Goal: Task Accomplishment & Management: Use online tool/utility

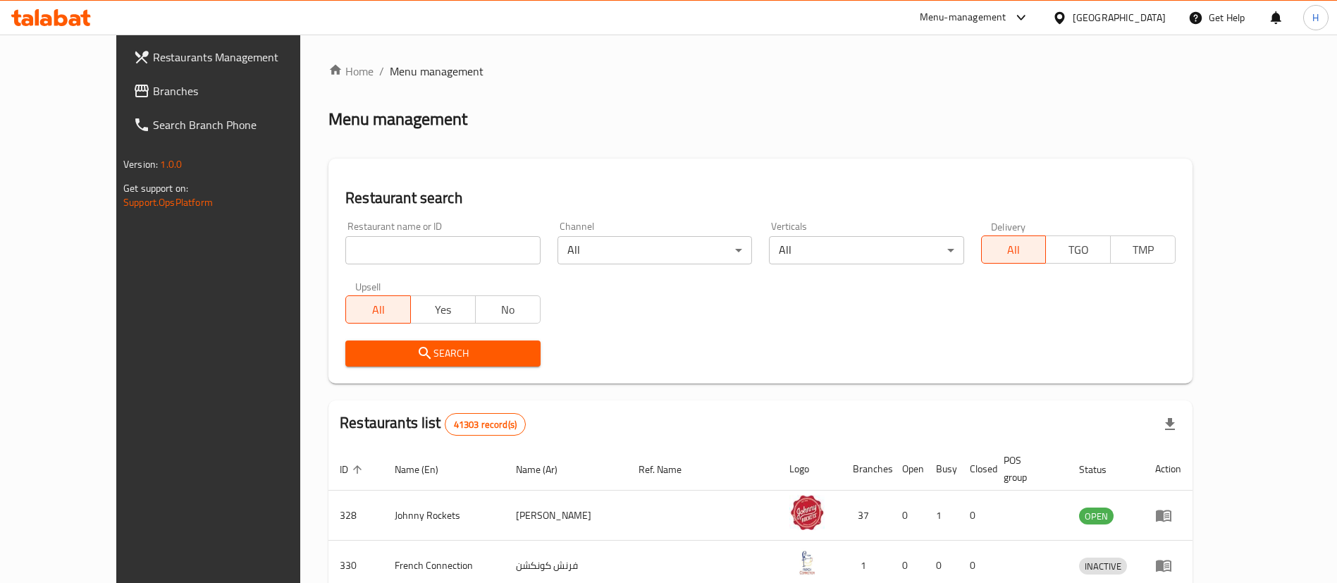
click at [122, 99] on link "Branches" at bounding box center [231, 91] width 218 height 34
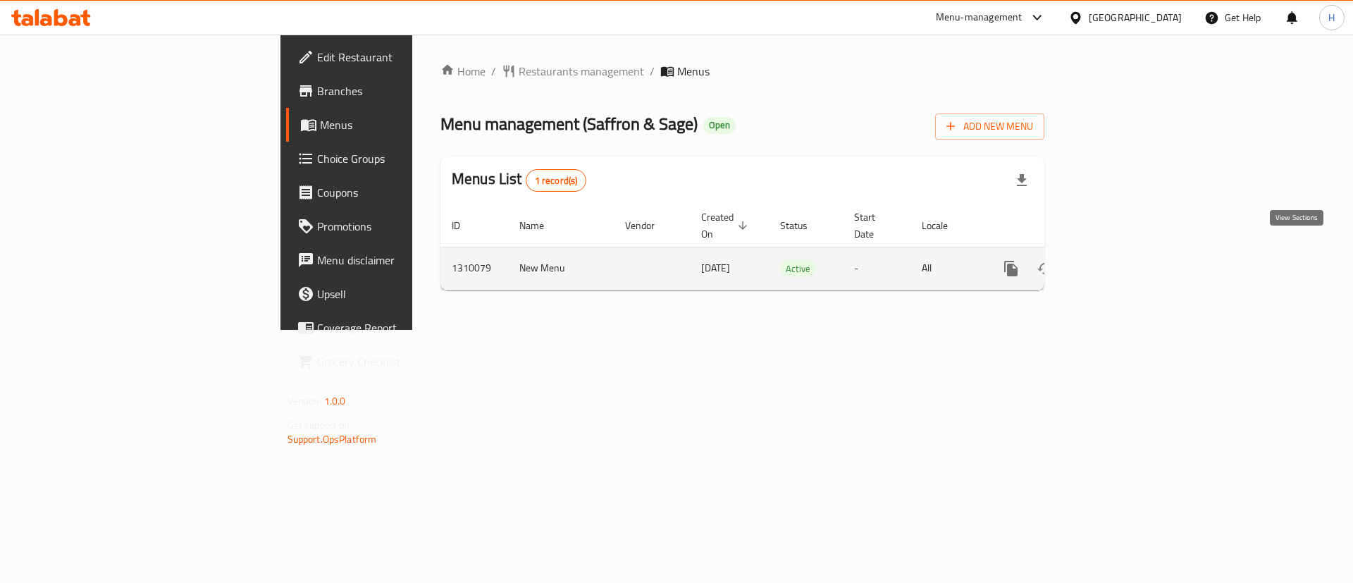
click at [1130, 252] on link "enhanced table" at bounding box center [1113, 269] width 34 height 34
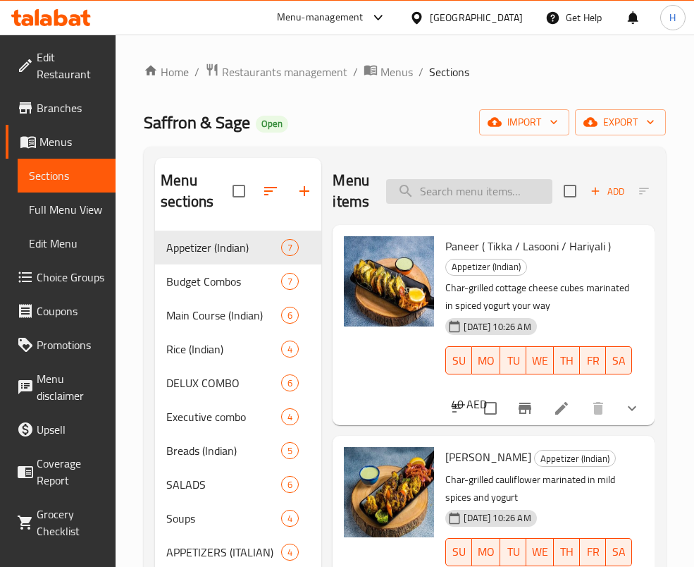
click at [503, 188] on input "search" at bounding box center [469, 191] width 166 height 25
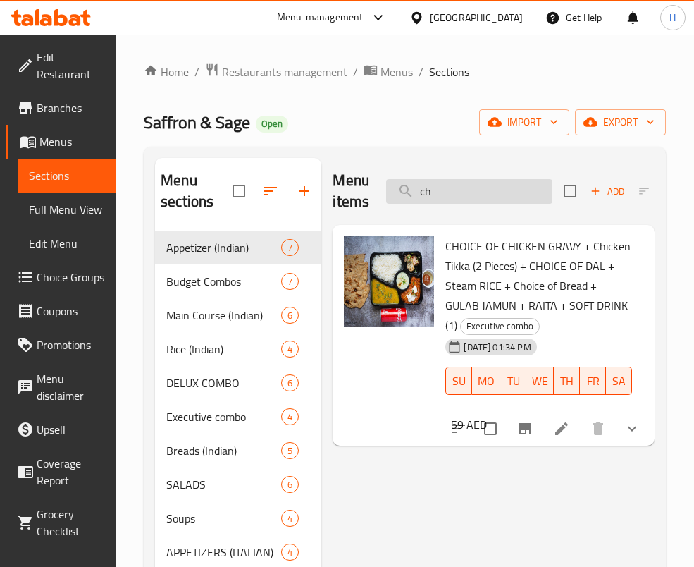
type input "c"
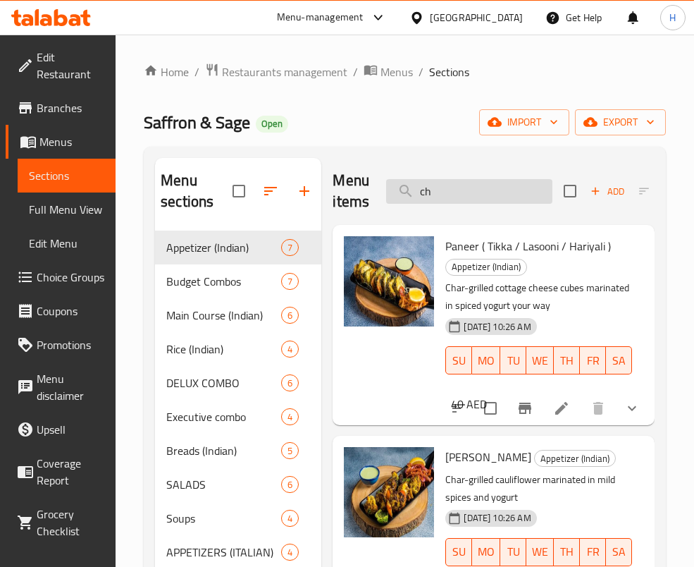
type input "c"
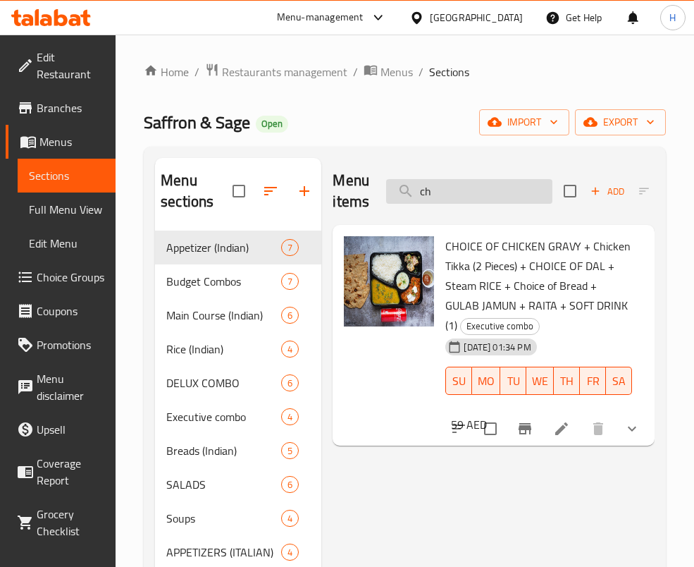
type input "c"
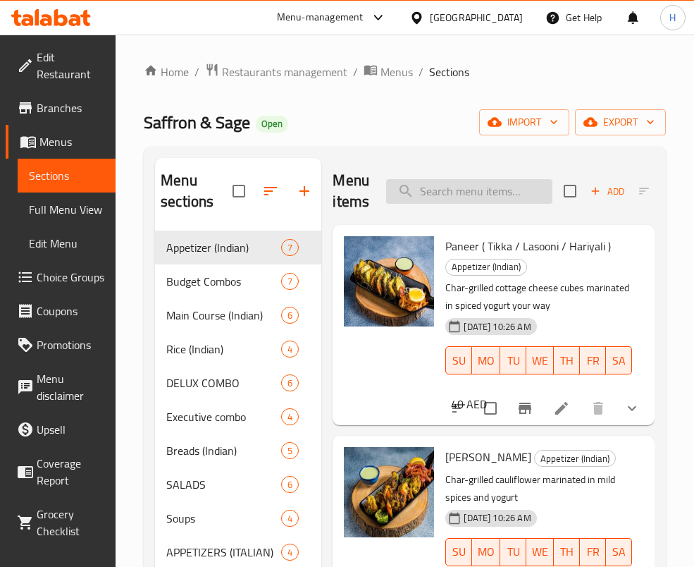
type input "k"
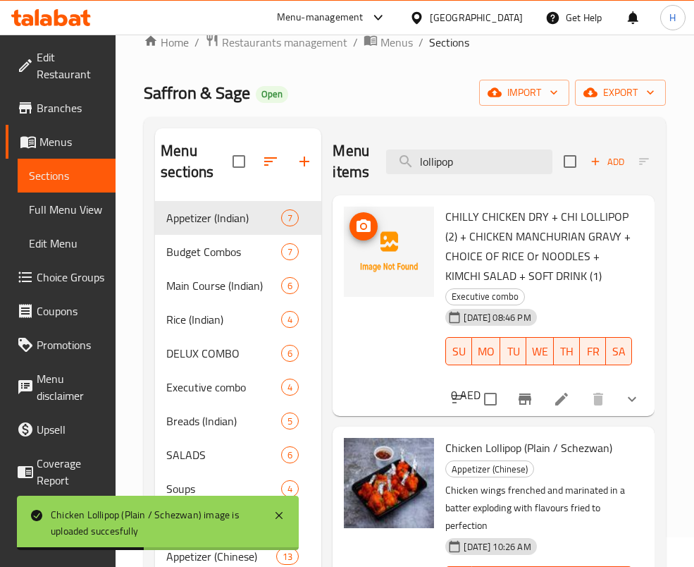
scroll to position [29, 0]
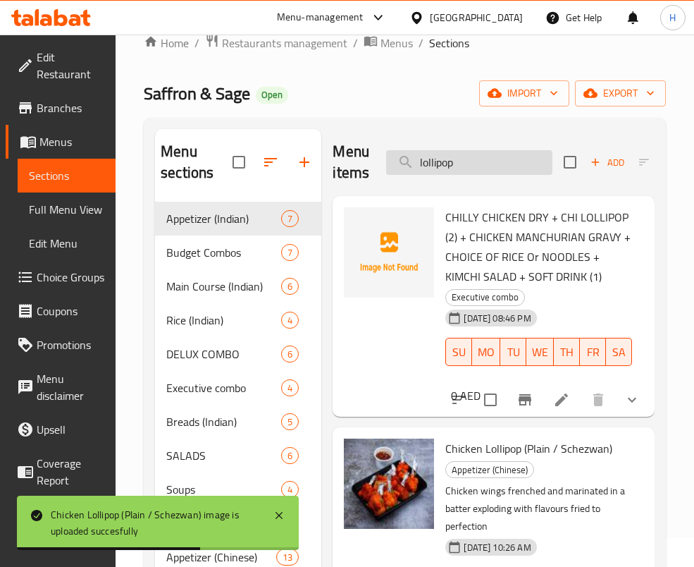
click at [500, 159] on input "lollipop" at bounding box center [469, 162] width 166 height 25
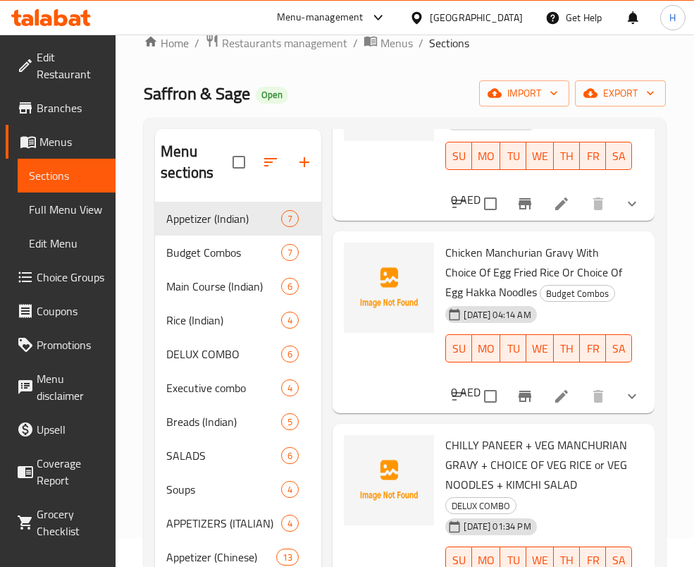
scroll to position [0, 0]
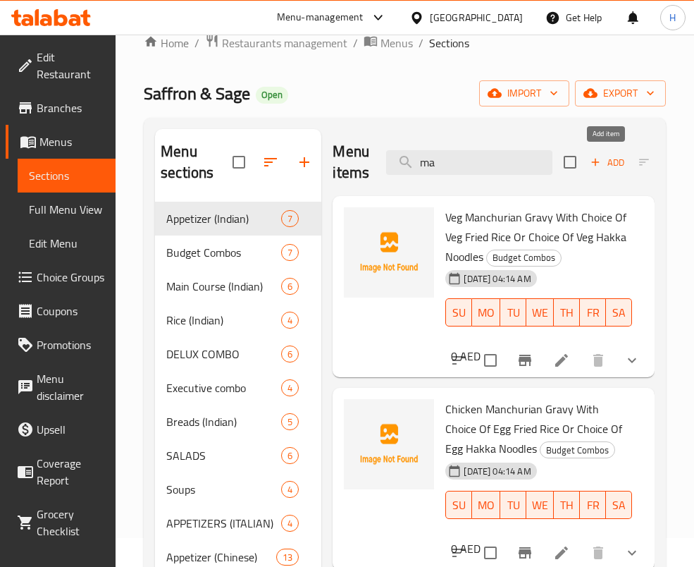
type input "m"
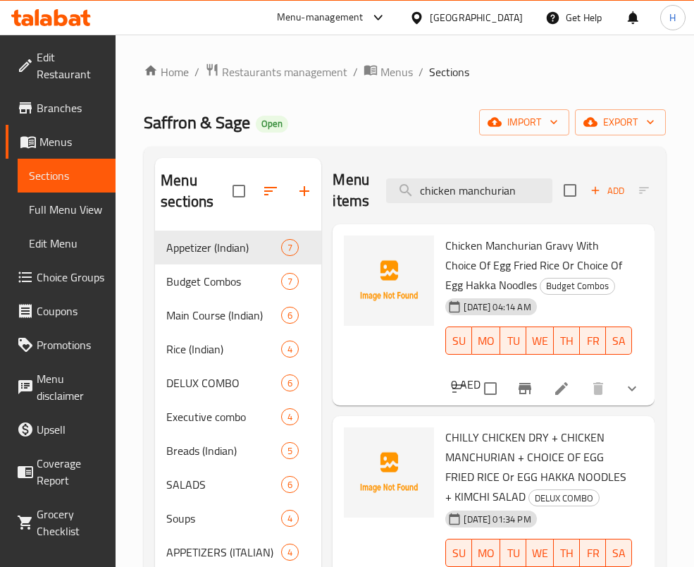
scroll to position [1, 0]
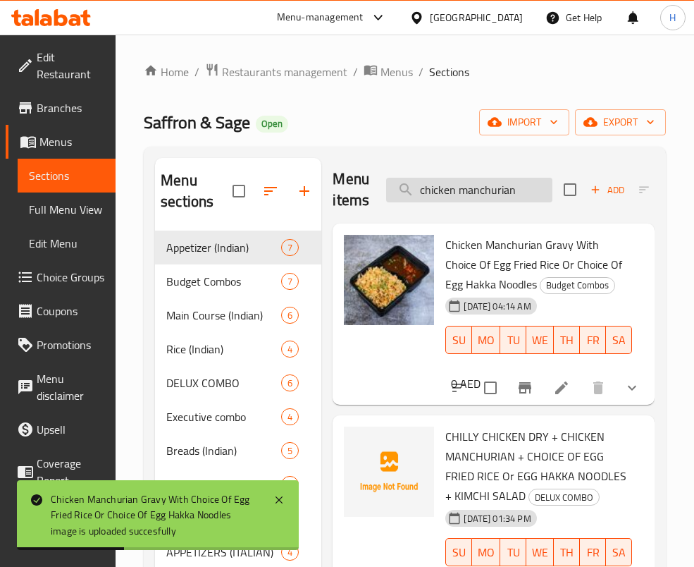
click at [445, 185] on input "chicken manchurian" at bounding box center [469, 190] width 166 height 25
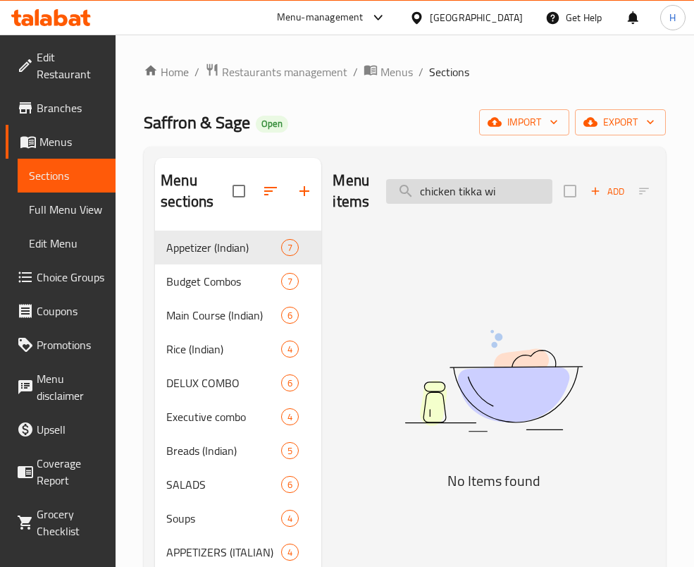
scroll to position [0, 0]
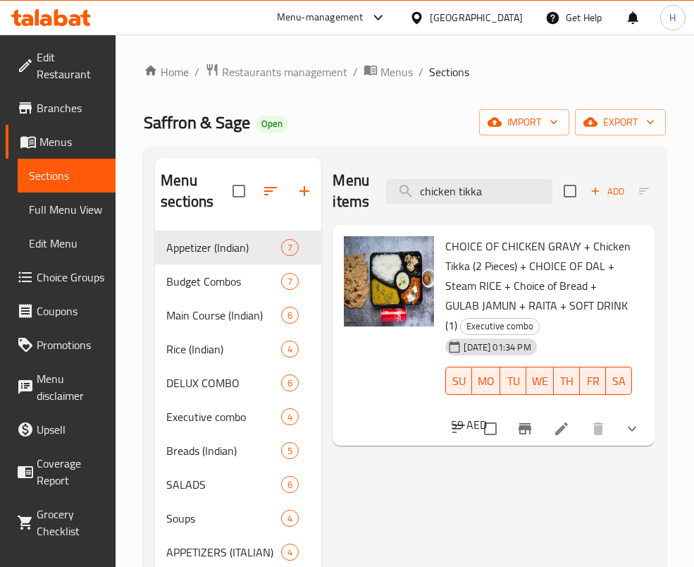
click at [491, 172] on div "Menu items chicken tikka Add Sort Manage items" at bounding box center [494, 191] width 322 height 67
click at [496, 181] on input "chicken tikka" at bounding box center [469, 191] width 166 height 25
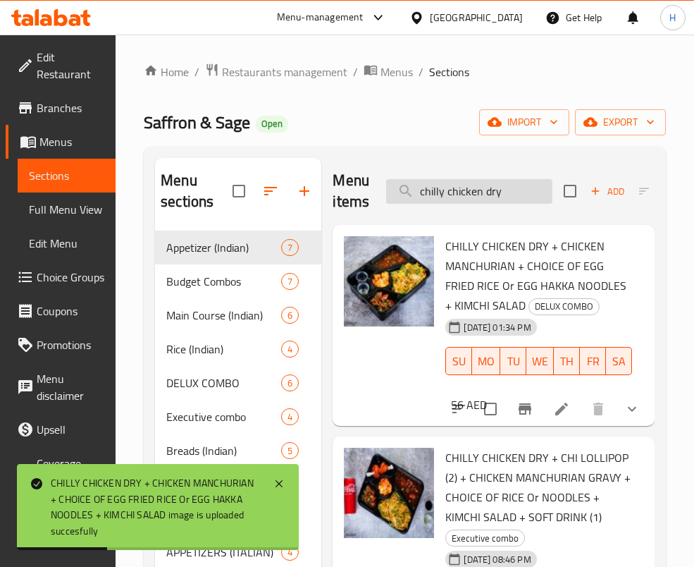
click at [457, 190] on input "chilly chicken dry" at bounding box center [469, 191] width 166 height 25
click at [498, 194] on input "chilly chicken dry" at bounding box center [469, 191] width 166 height 25
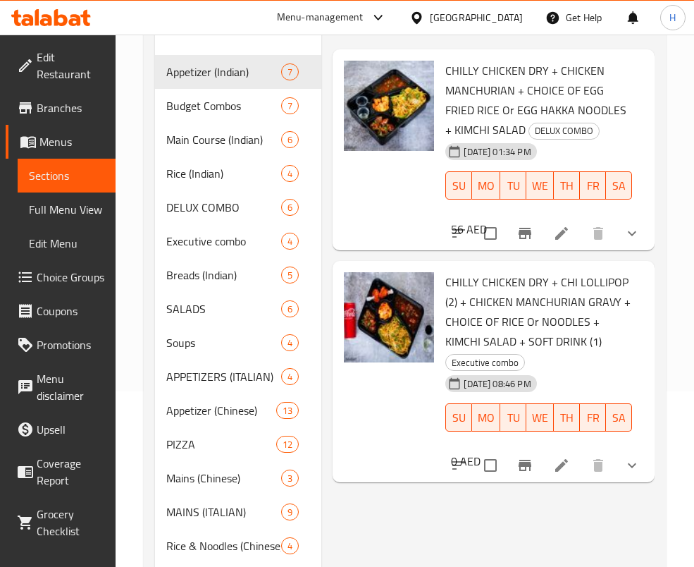
scroll to position [178, 0]
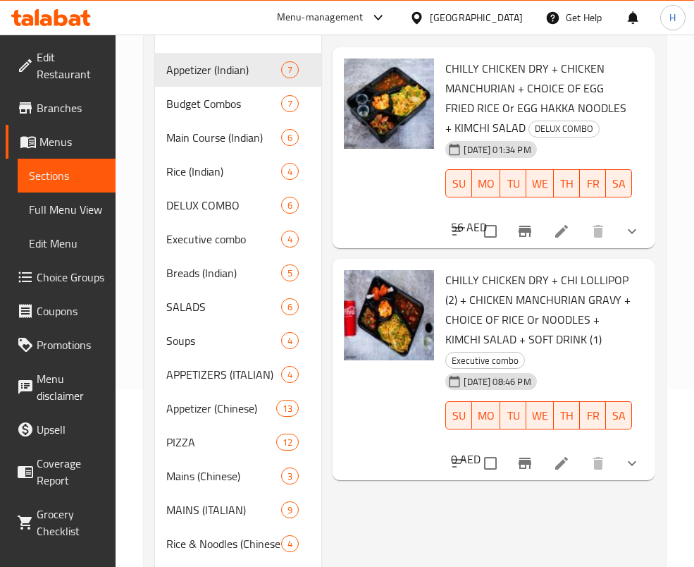
drag, startPoint x: 539, startPoint y: 517, endPoint x: 438, endPoint y: 338, distance: 206.0
click at [540, 517] on div "Menu items chilly chicken Add Sort Manage items CHILLY CHICKEN DRY + CHICKEN MA…" at bounding box center [487, 306] width 333 height 653
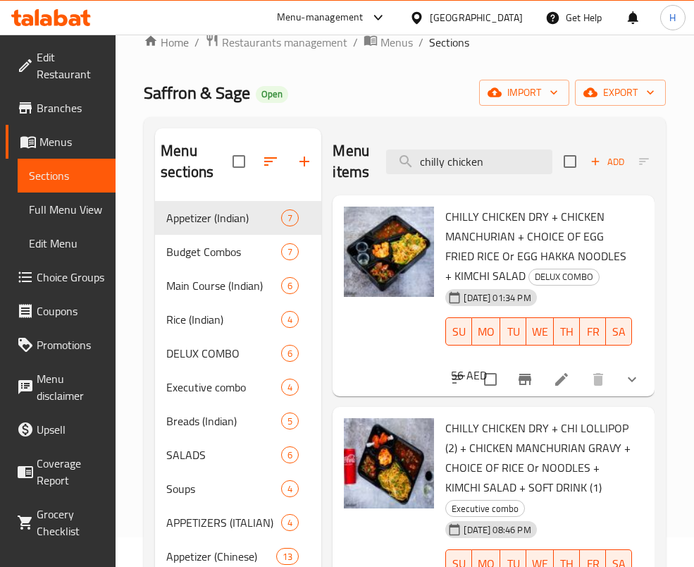
scroll to position [0, 0]
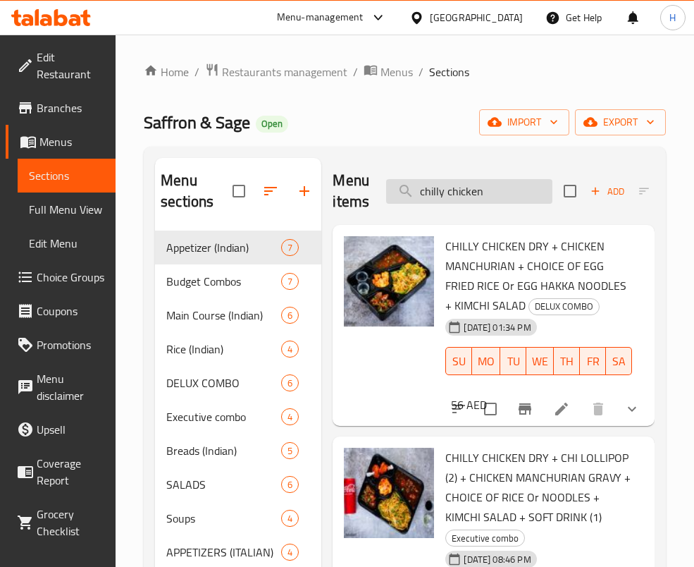
click at [458, 196] on input "chilly chicken" at bounding box center [469, 191] width 166 height 25
click at [460, 196] on input "chilly chicken" at bounding box center [469, 191] width 166 height 25
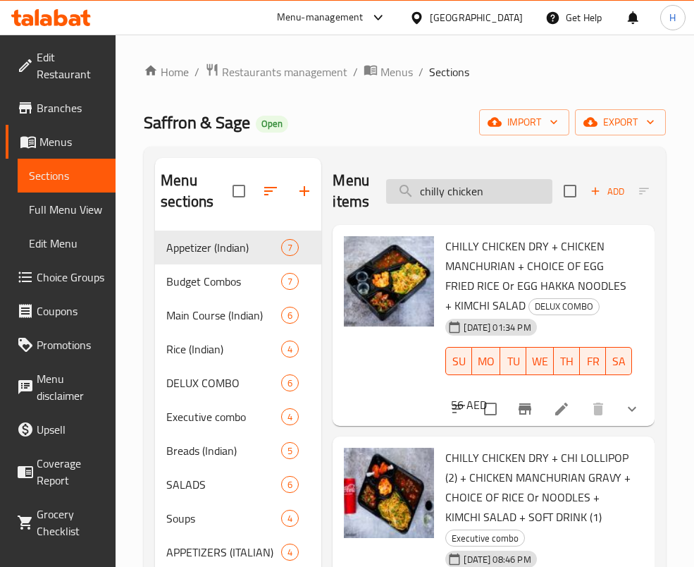
click at [460, 196] on input "chilly chicken" at bounding box center [469, 191] width 166 height 25
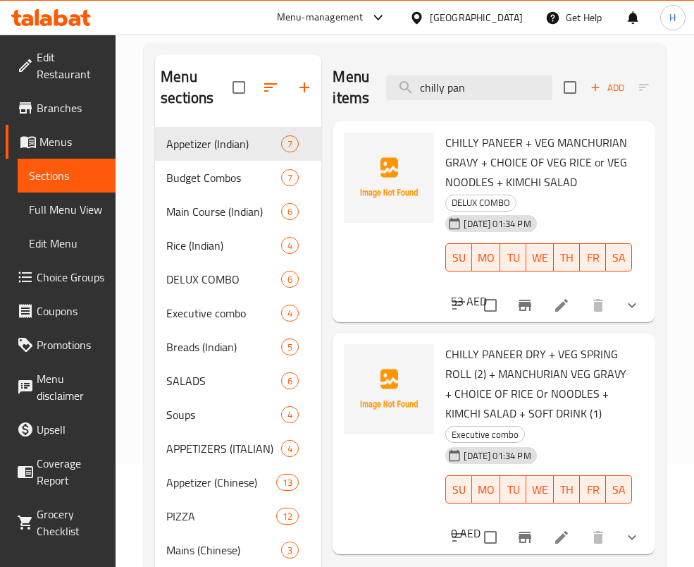
scroll to position [99, 0]
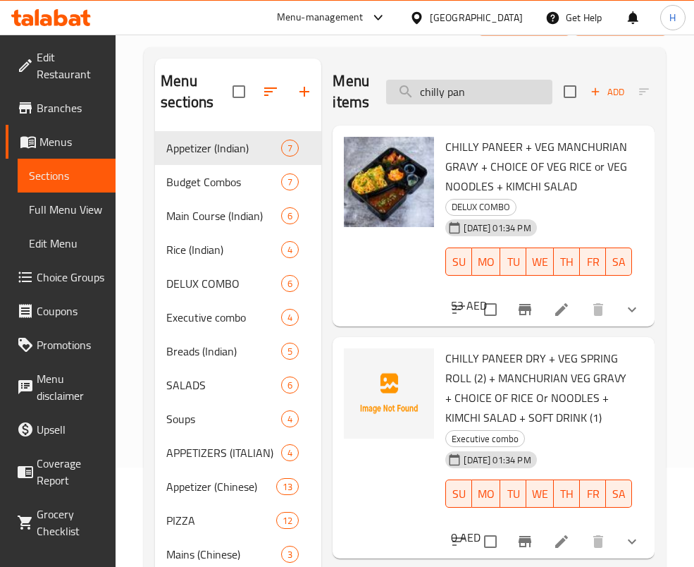
click at [479, 90] on input "chilly pan" at bounding box center [469, 92] width 166 height 25
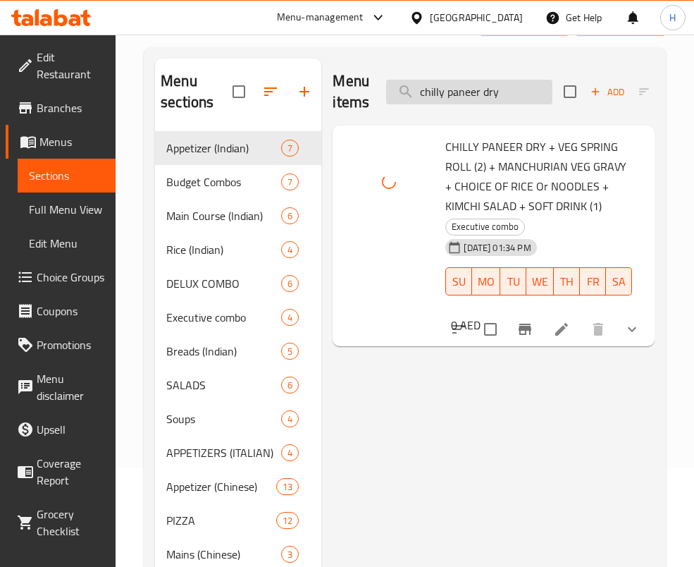
click at [507, 98] on input "chilly paneer dry" at bounding box center [469, 92] width 166 height 25
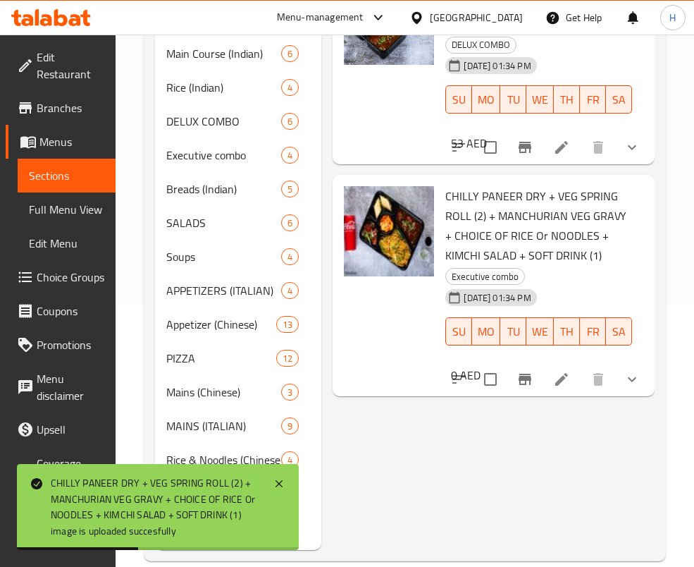
scroll to position [284, 0]
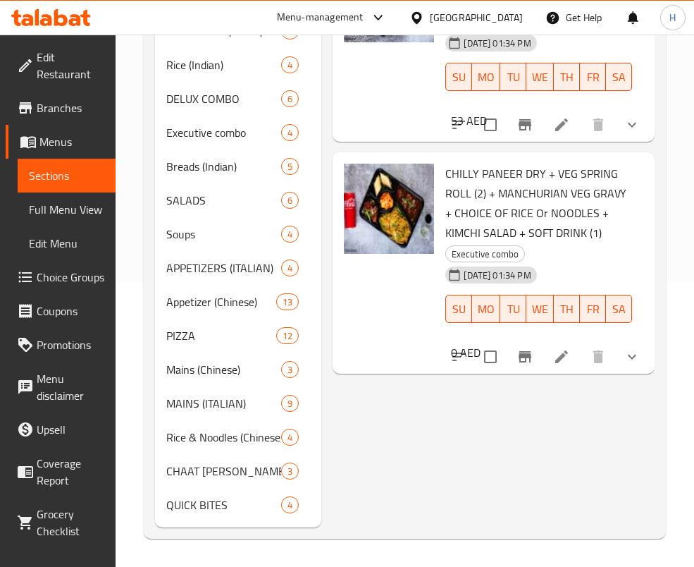
drag, startPoint x: 438, startPoint y: 466, endPoint x: 438, endPoint y: 333, distance: 133.2
click at [438, 465] on div "Menu items chilly paneer Add Sort Manage items CHILLY PANEER + VEG MANCHURIAN G…" at bounding box center [487, 200] width 333 height 653
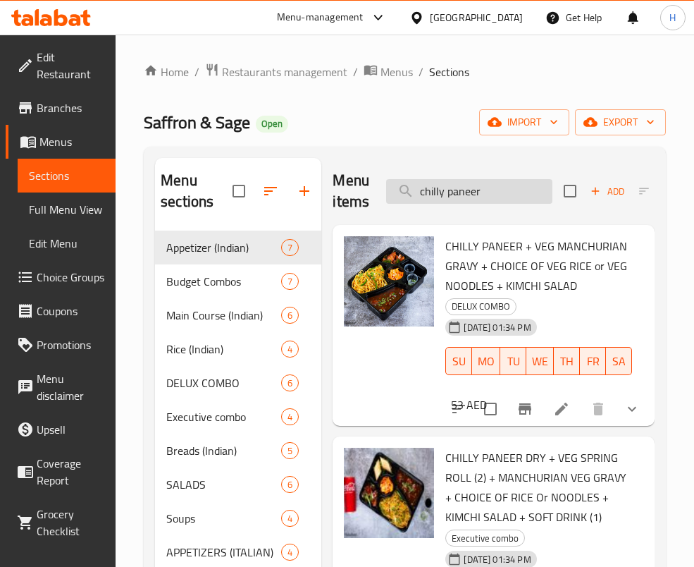
click at [488, 201] on input "chilly paneer" at bounding box center [469, 191] width 166 height 25
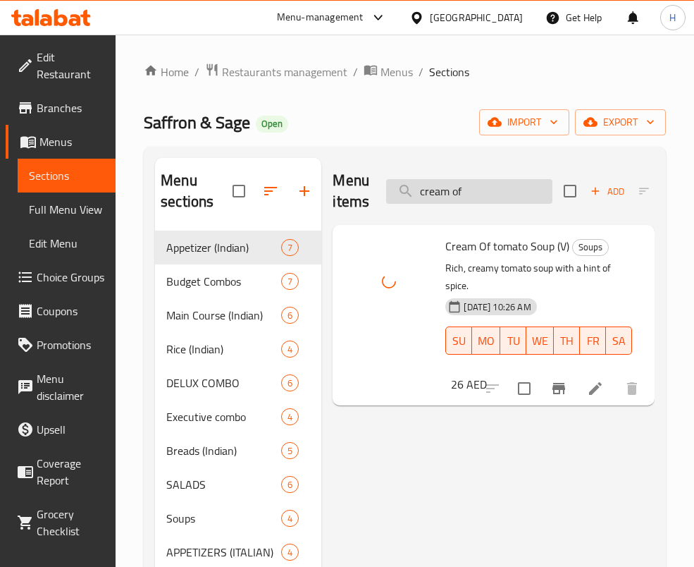
click at [436, 183] on input "cream of" at bounding box center [469, 191] width 166 height 25
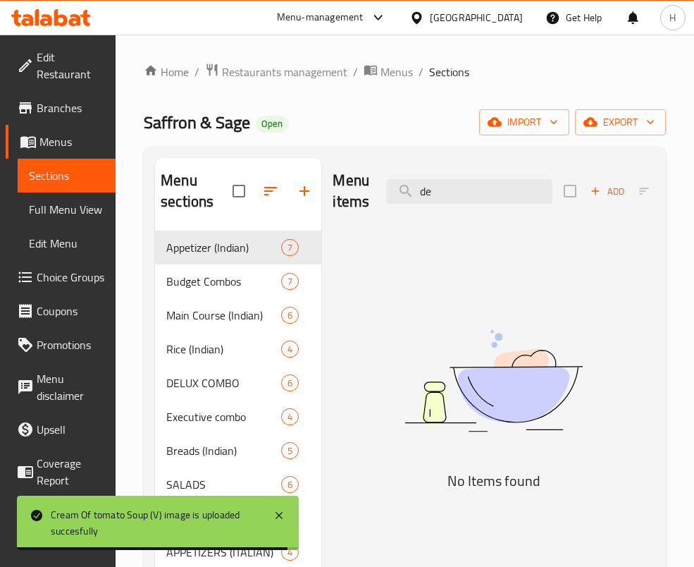
type input "d"
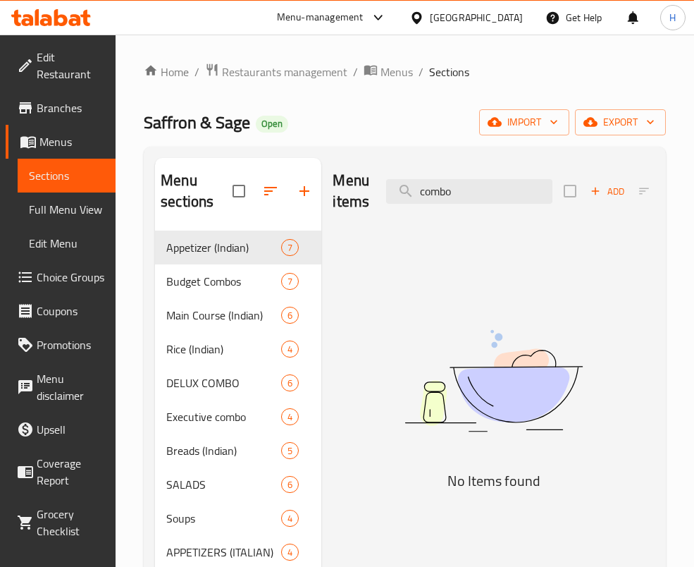
click at [481, 176] on div "Menu items combo Add Sort Manage items" at bounding box center [494, 191] width 322 height 67
click at [478, 189] on input "combo" at bounding box center [469, 191] width 166 height 25
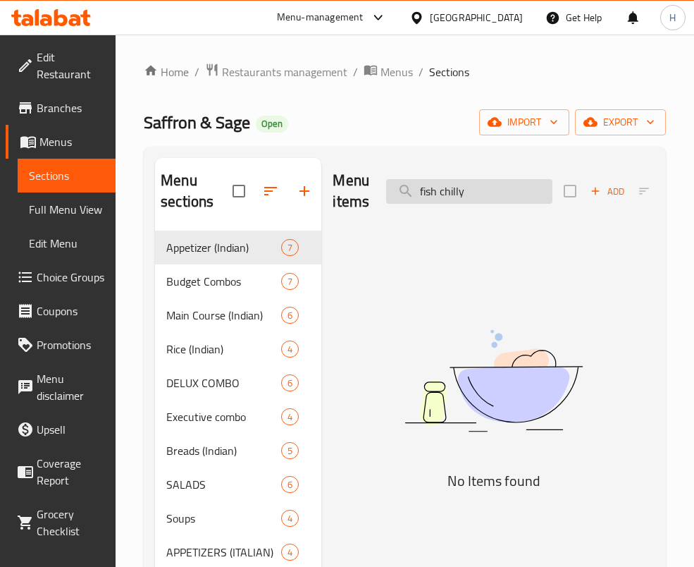
click at [481, 185] on input "fish chilly" at bounding box center [469, 191] width 166 height 25
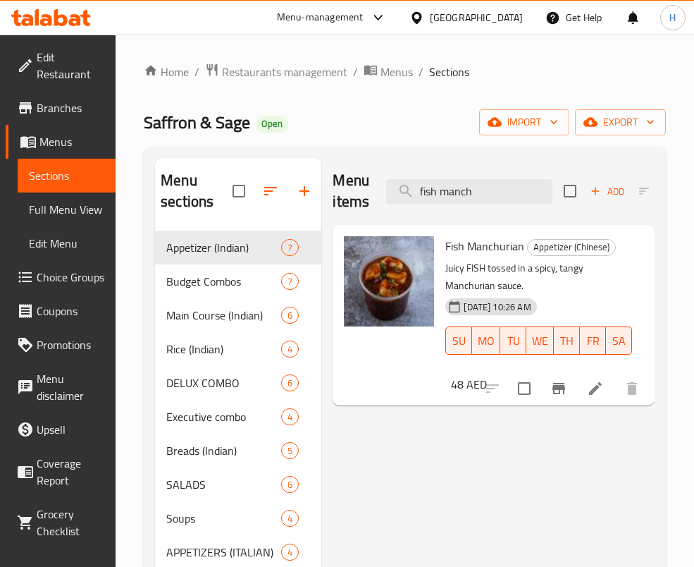
click at [490, 174] on div "Menu items fish manch Add Sort Manage items" at bounding box center [494, 191] width 322 height 67
click at [497, 180] on input "fish manch" at bounding box center [469, 191] width 166 height 25
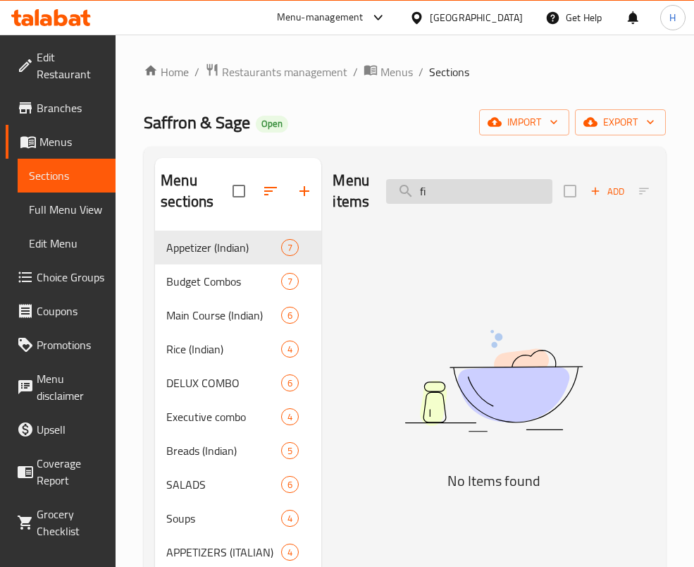
type input "f"
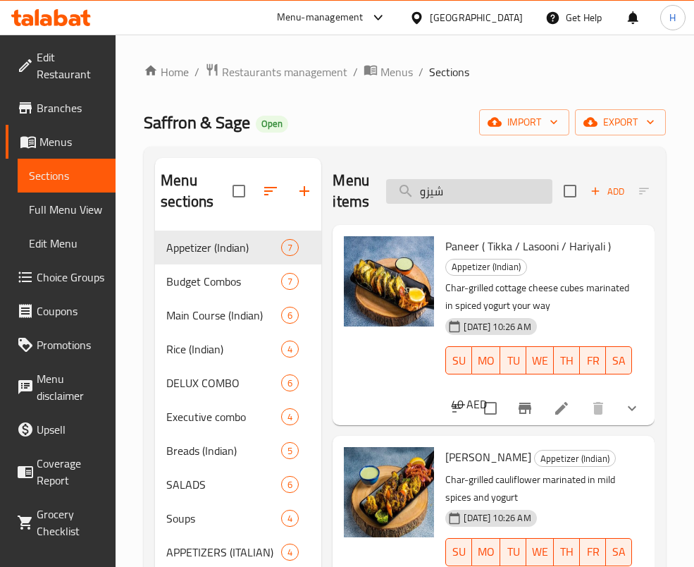
type input "شيزوا"
click at [500, 191] on input "search" at bounding box center [469, 191] width 166 height 25
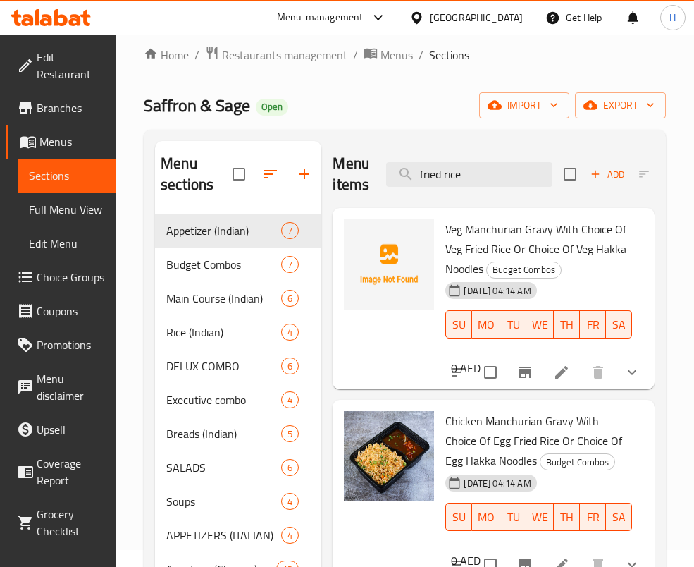
scroll to position [8, 0]
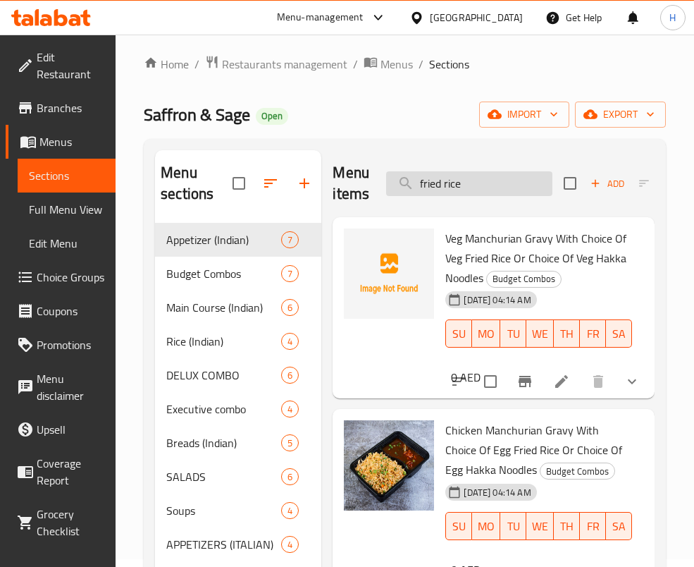
click at [479, 188] on input "fried rice" at bounding box center [469, 183] width 166 height 25
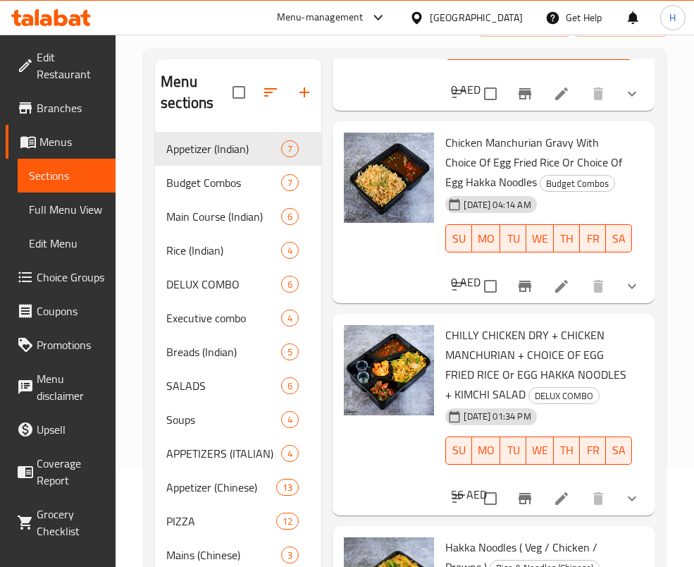
scroll to position [0, 0]
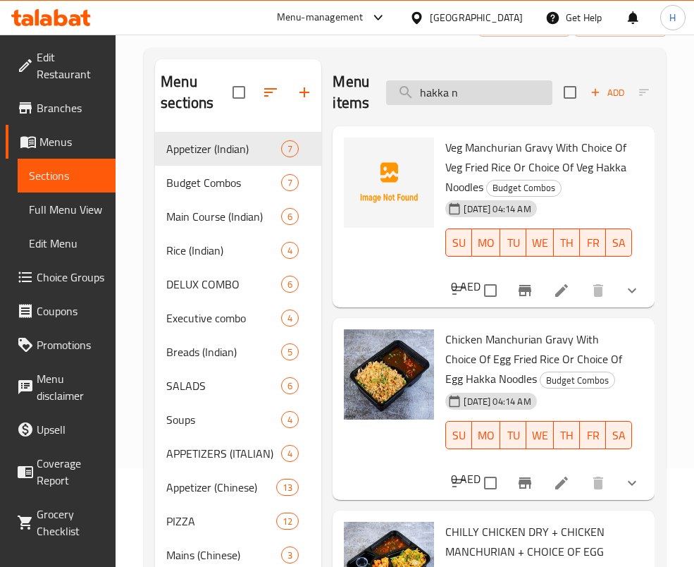
click at [459, 94] on input "hakka n" at bounding box center [469, 92] width 166 height 25
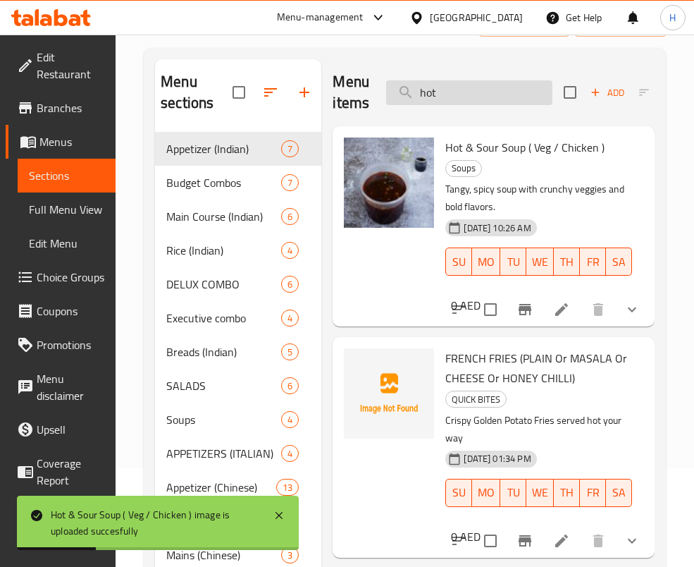
click at [484, 99] on input "hot" at bounding box center [469, 92] width 166 height 25
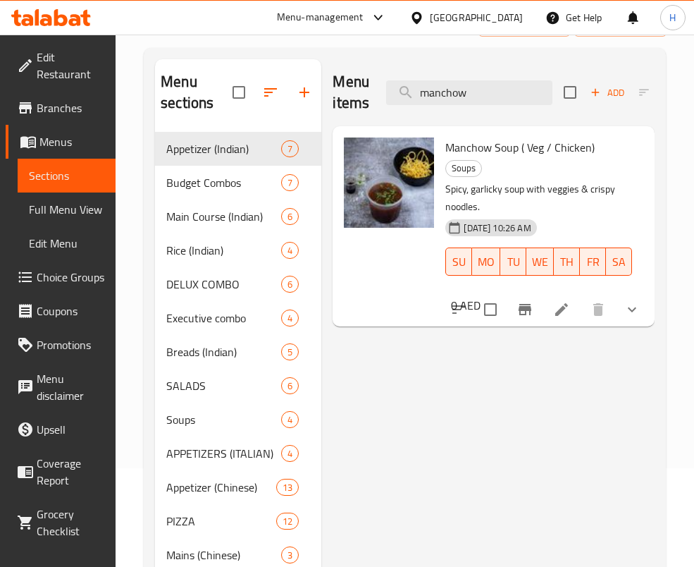
click at [481, 114] on div "Menu items manchow Add Sort Manage items" at bounding box center [494, 92] width 322 height 67
click at [481, 99] on input "manchow" at bounding box center [469, 92] width 166 height 25
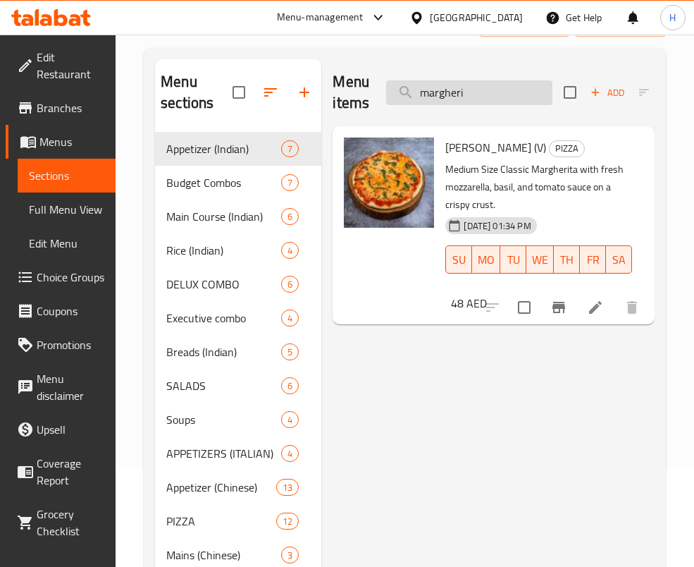
click at [500, 94] on input "margheri" at bounding box center [469, 92] width 166 height 25
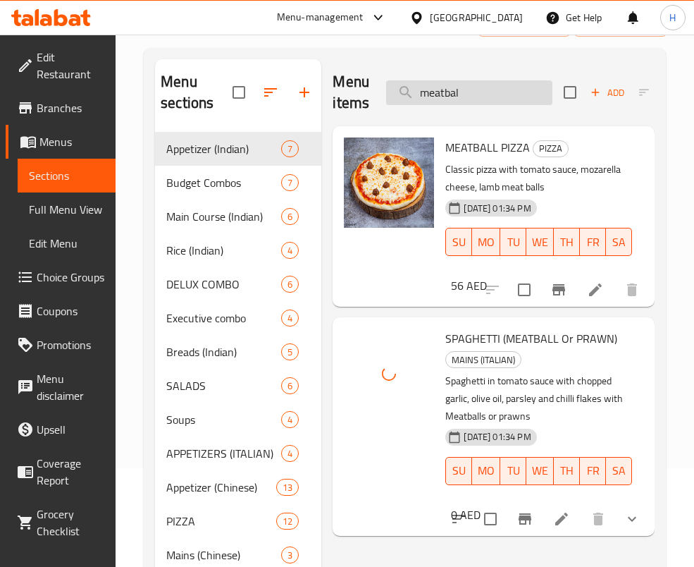
click at [464, 87] on input "meatbal" at bounding box center [469, 92] width 166 height 25
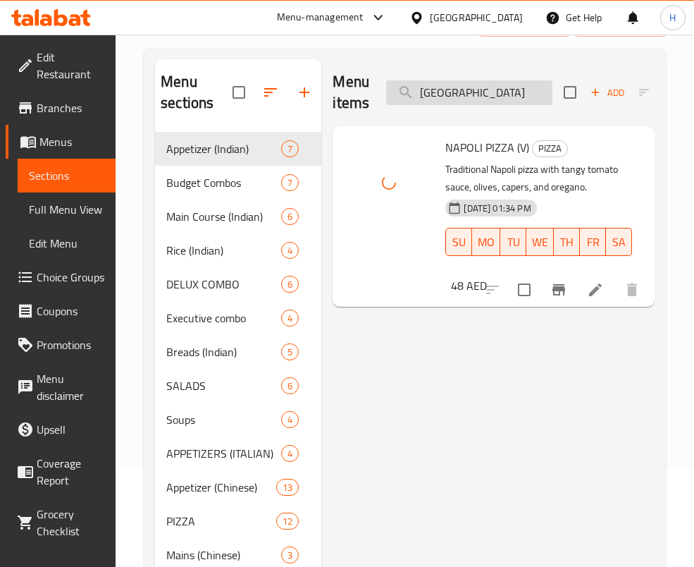
click at [498, 84] on input "[GEOGRAPHIC_DATA]" at bounding box center [469, 92] width 166 height 25
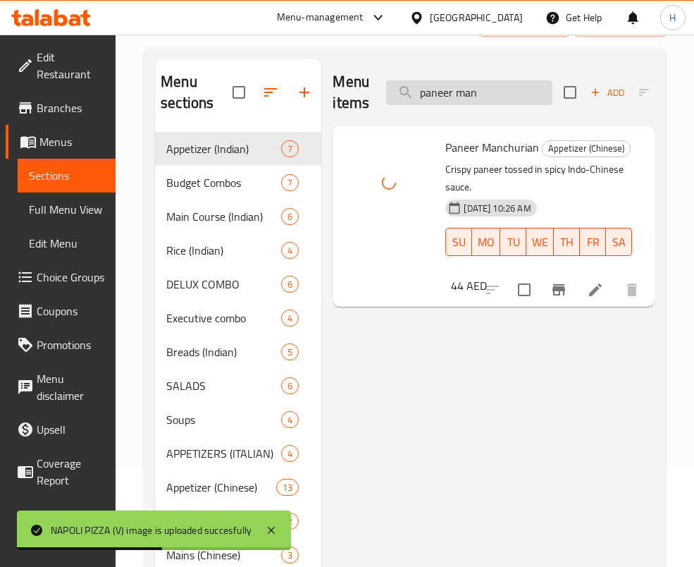
click at [488, 100] on input "paneer man" at bounding box center [469, 92] width 166 height 25
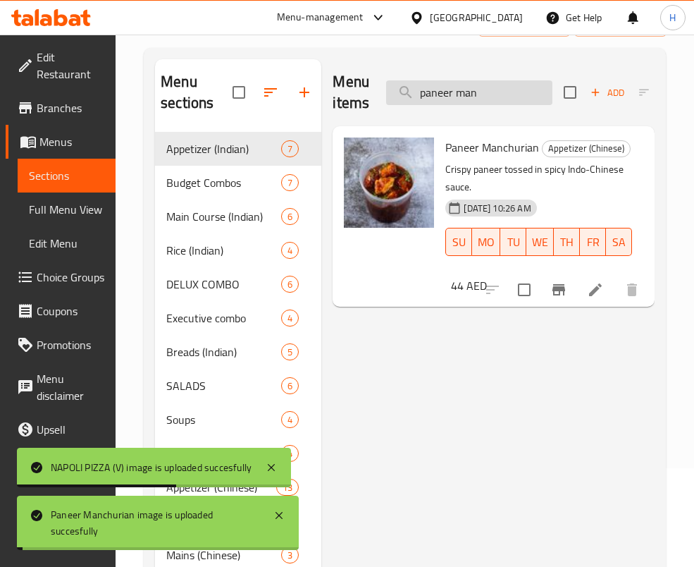
click at [488, 100] on input "paneer man" at bounding box center [469, 92] width 166 height 25
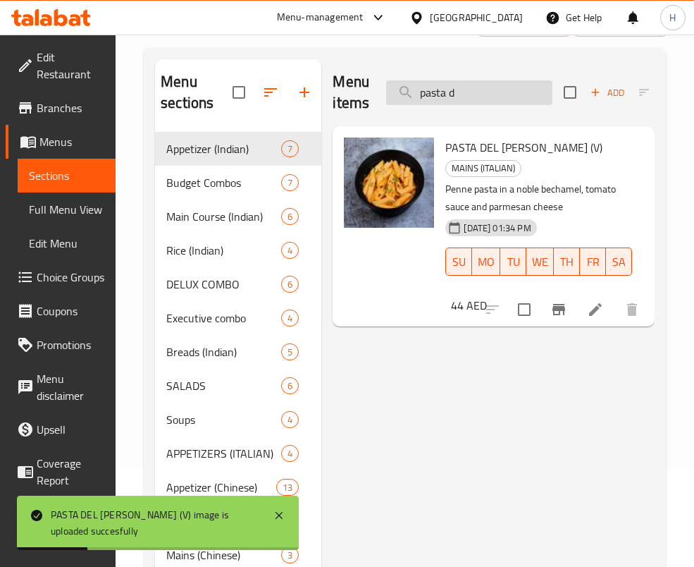
click at [489, 88] on input "pasta d" at bounding box center [469, 92] width 166 height 25
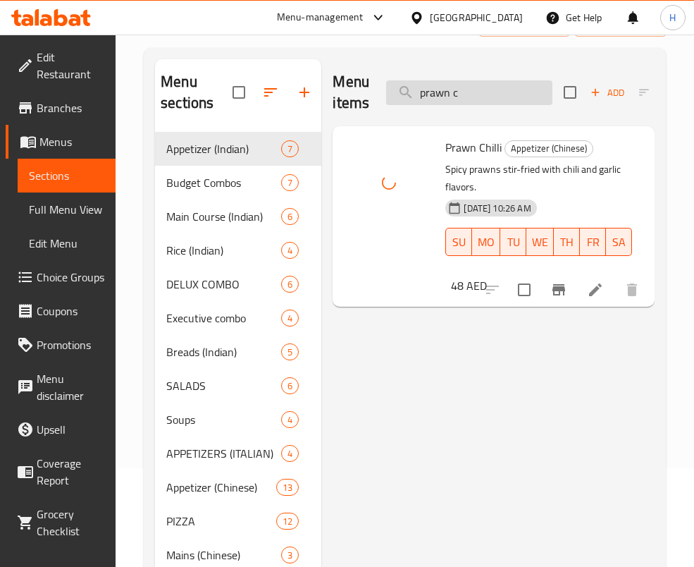
click at [479, 84] on input "prawn c" at bounding box center [469, 92] width 166 height 25
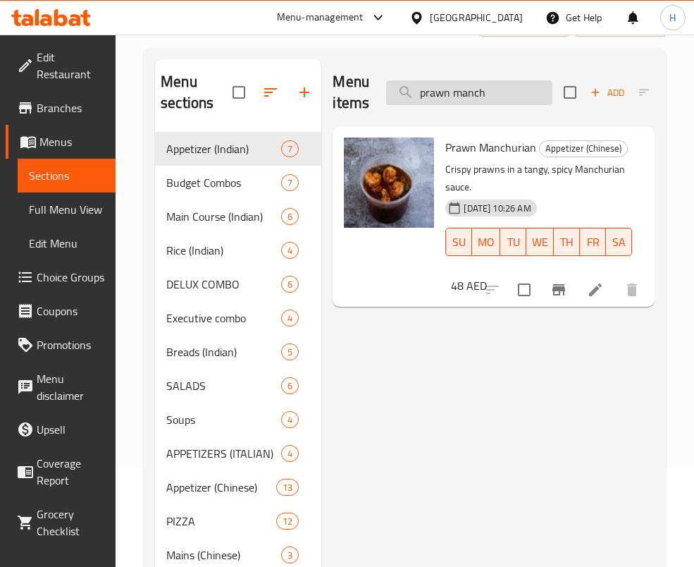
click at [519, 84] on input "prawn manch" at bounding box center [469, 92] width 166 height 25
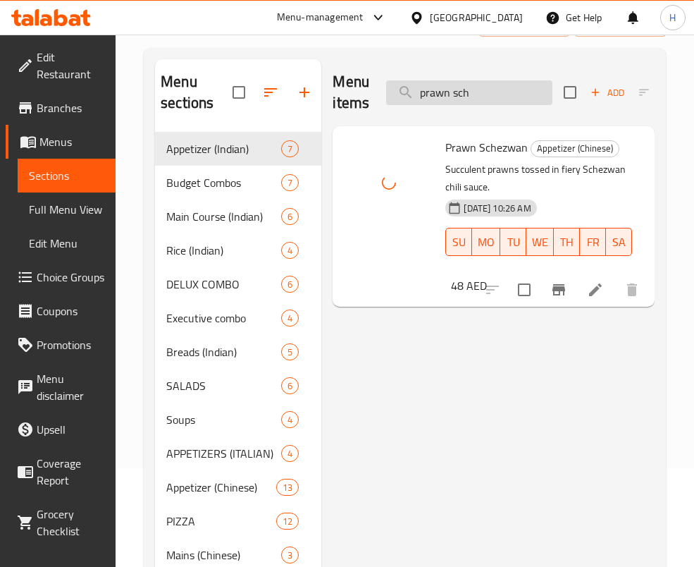
click at [495, 91] on input "prawn sch" at bounding box center [469, 92] width 166 height 25
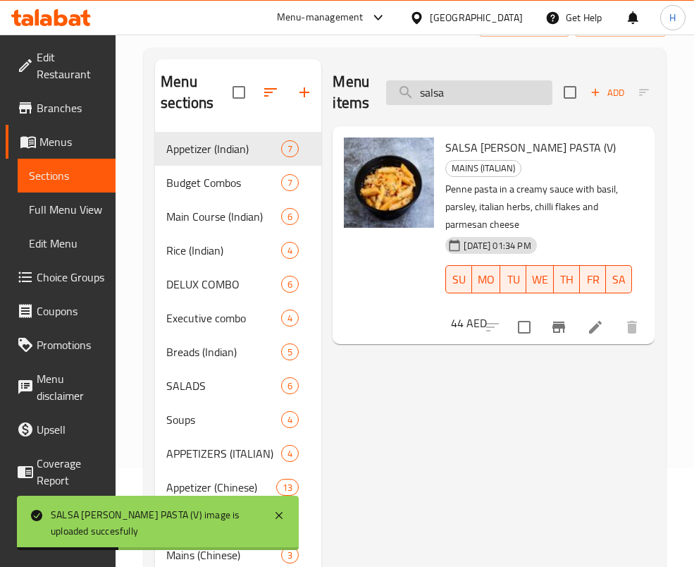
click at [468, 91] on input "salsa" at bounding box center [469, 92] width 166 height 25
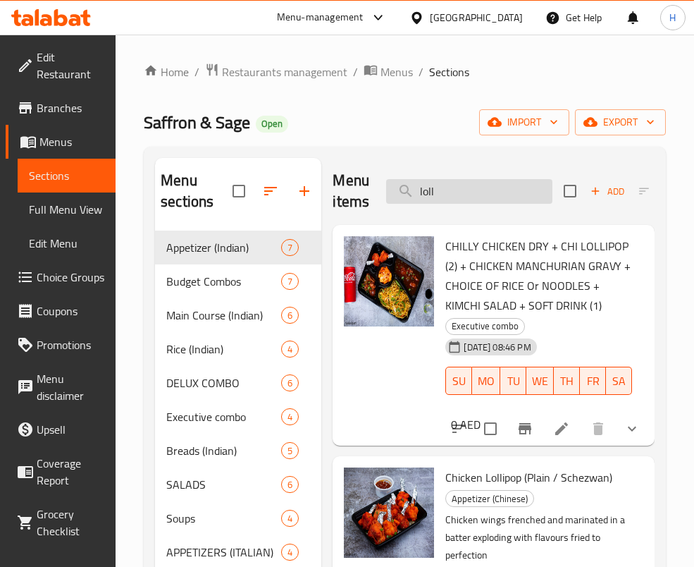
click at [487, 187] on input "loll" at bounding box center [469, 191] width 166 height 25
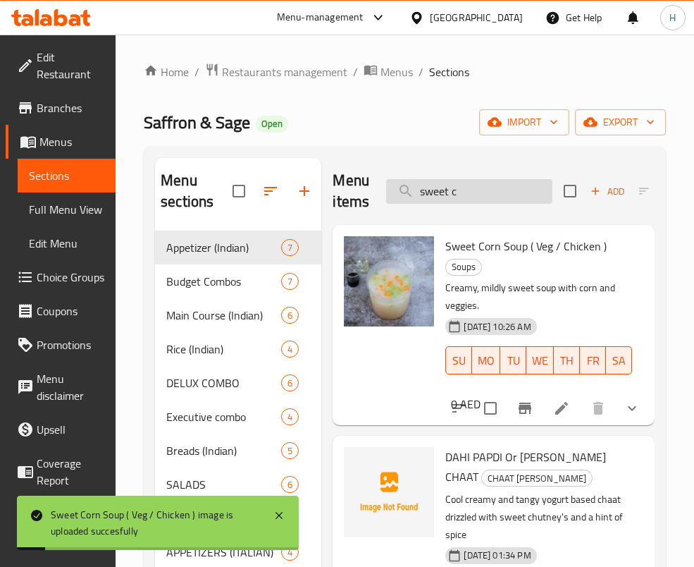
click at [485, 185] on input "sweet c" at bounding box center [469, 191] width 166 height 25
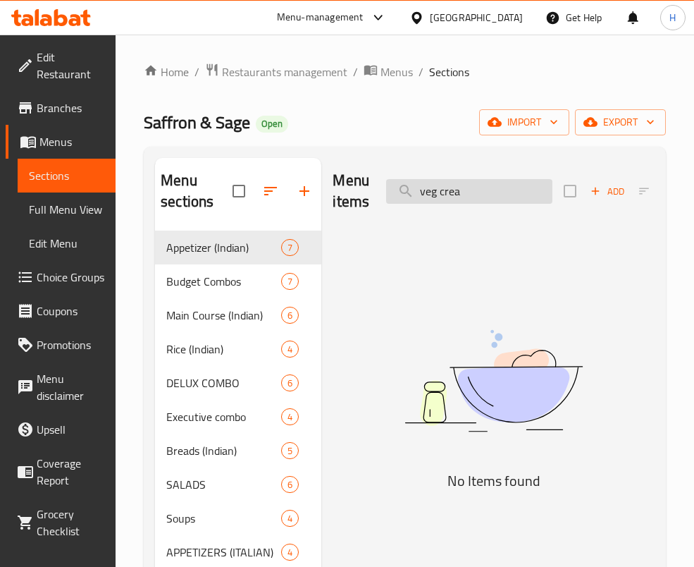
click at [479, 195] on input "veg crea" at bounding box center [469, 191] width 166 height 25
drag, startPoint x: 467, startPoint y: 192, endPoint x: 175, endPoint y: 193, distance: 292.5
click at [175, 193] on div "Menu sections Appetizer (Indian) 7 Budget Combos 7 Main Course (Indian) 6 Rice …" at bounding box center [405, 484] width 500 height 653
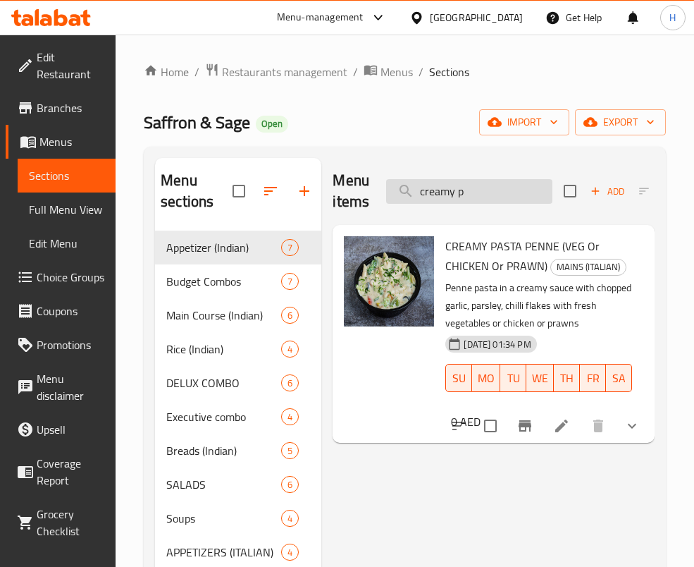
click at [492, 187] on input "creamy p" at bounding box center [469, 191] width 166 height 25
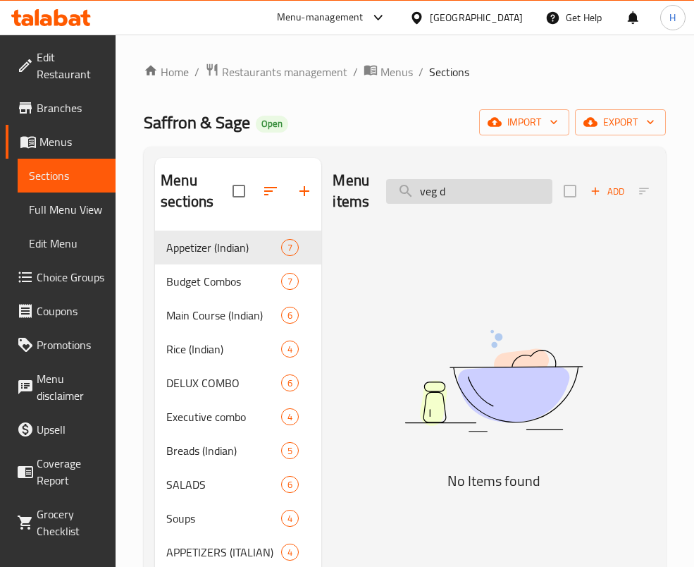
click at [464, 182] on input "veg d" at bounding box center [469, 191] width 166 height 25
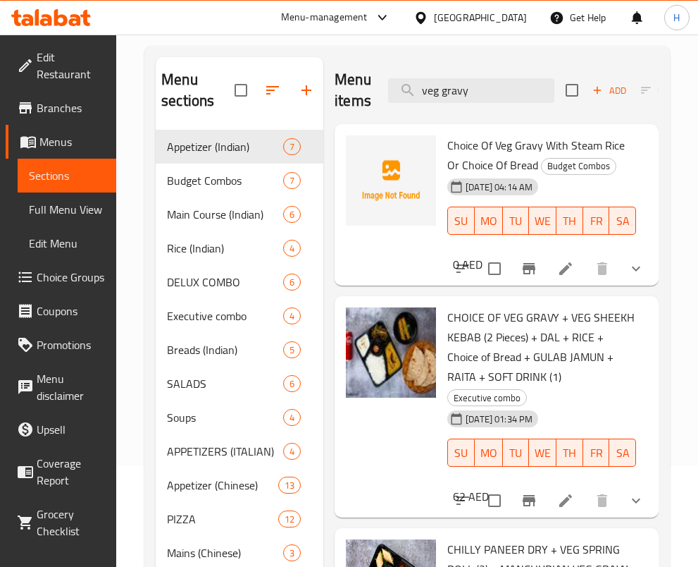
scroll to position [84, 0]
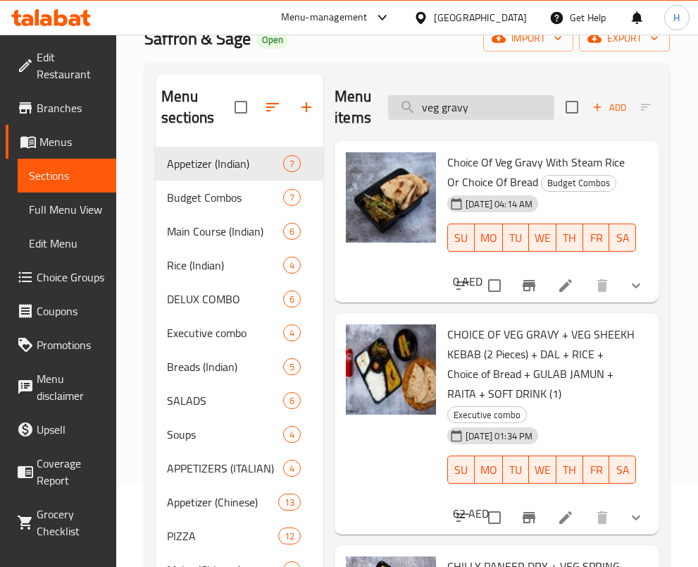
click at [513, 116] on input "veg gravy" at bounding box center [471, 107] width 166 height 25
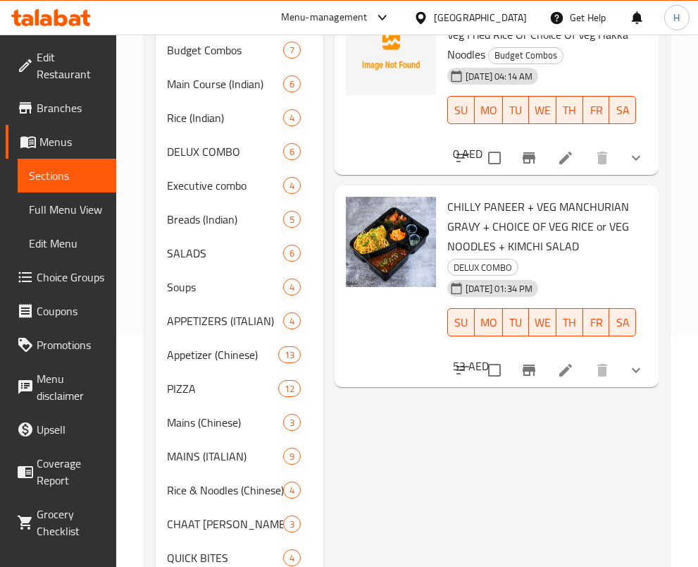
scroll to position [244, 0]
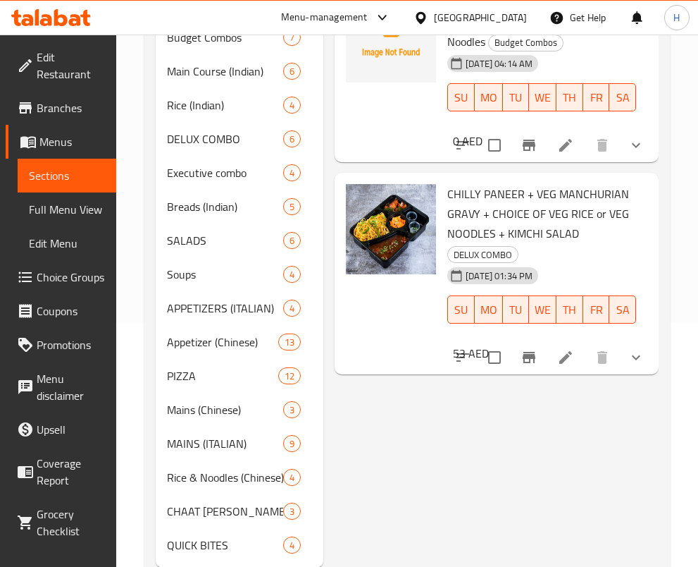
click at [527, 500] on div "Menu items veg manch Add Sort Manage items Veg Manchurian Gravy With Choice Of …" at bounding box center [490, 240] width 335 height 653
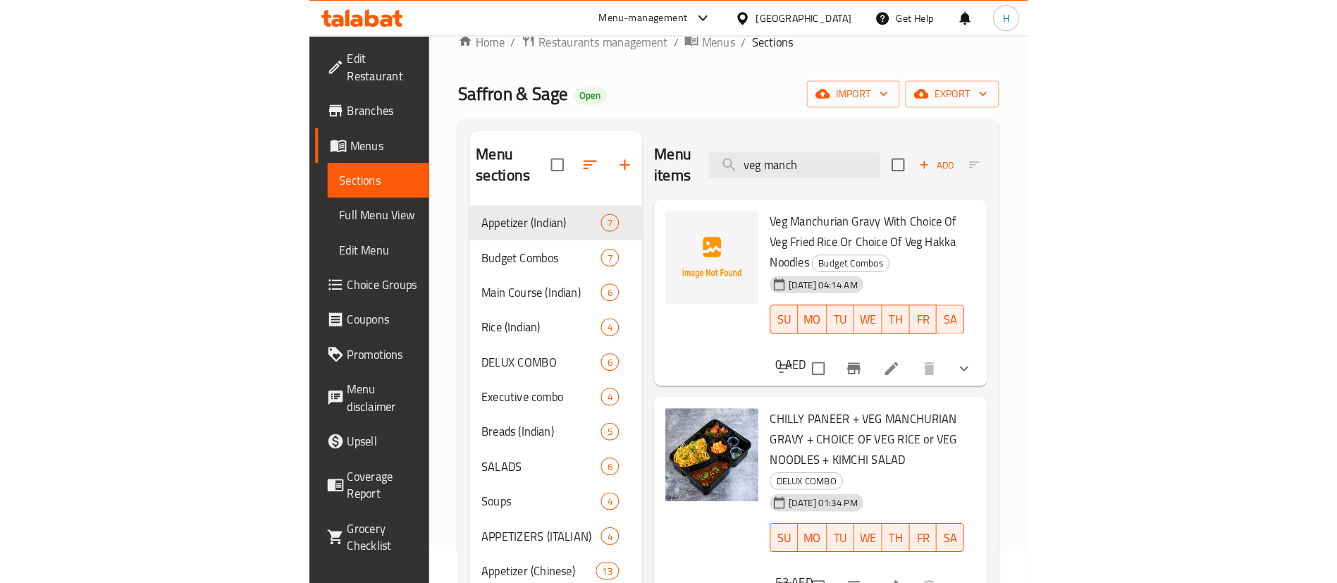
scroll to position [32, 0]
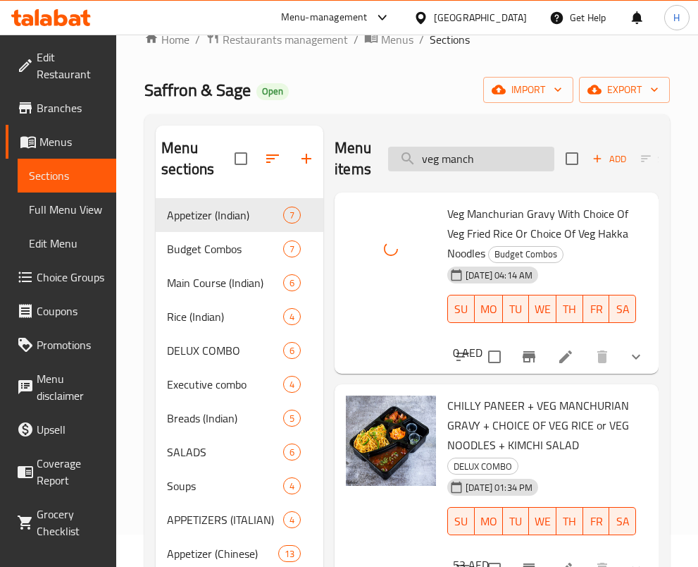
click at [501, 154] on input "veg manch" at bounding box center [471, 159] width 166 height 25
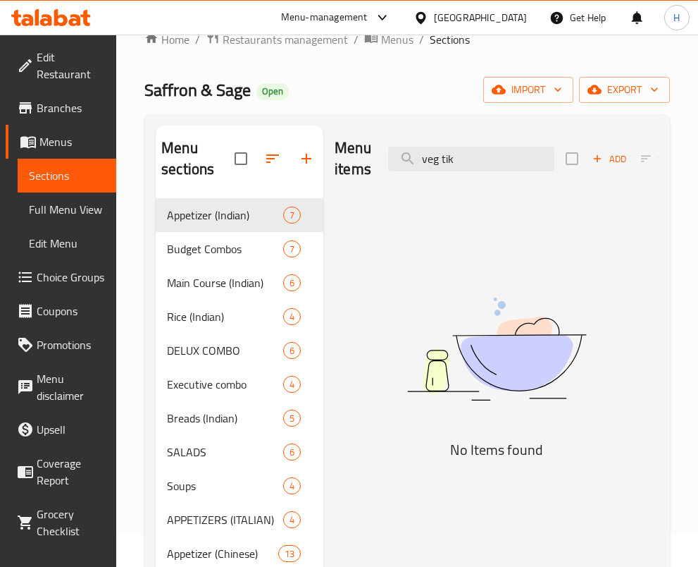
click at [507, 369] on img at bounding box center [497, 349] width 324 height 172
click at [483, 159] on input "veg tik" at bounding box center [471, 159] width 166 height 25
click at [541, 323] on img at bounding box center [497, 349] width 324 height 172
click at [479, 159] on input "veg tik" at bounding box center [471, 159] width 166 height 25
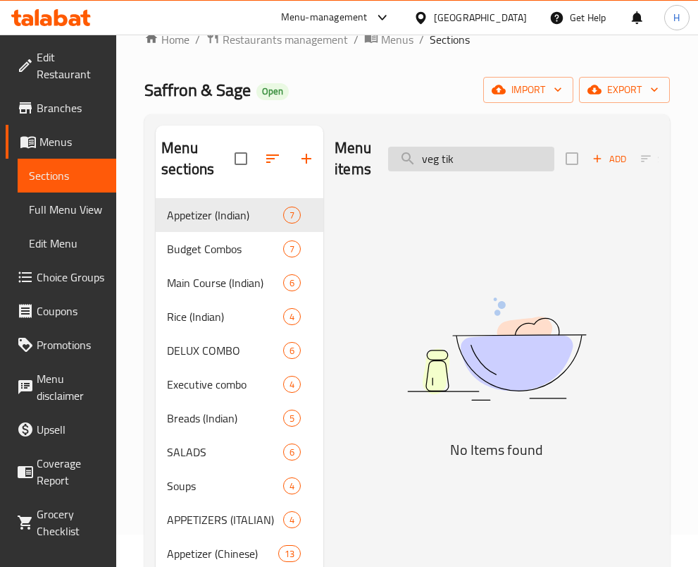
click at [479, 159] on input "veg tik" at bounding box center [471, 159] width 166 height 25
type input "vendi"
click at [638, 430] on img at bounding box center [497, 349] width 324 height 172
